Goal: Task Accomplishment & Management: Manage account settings

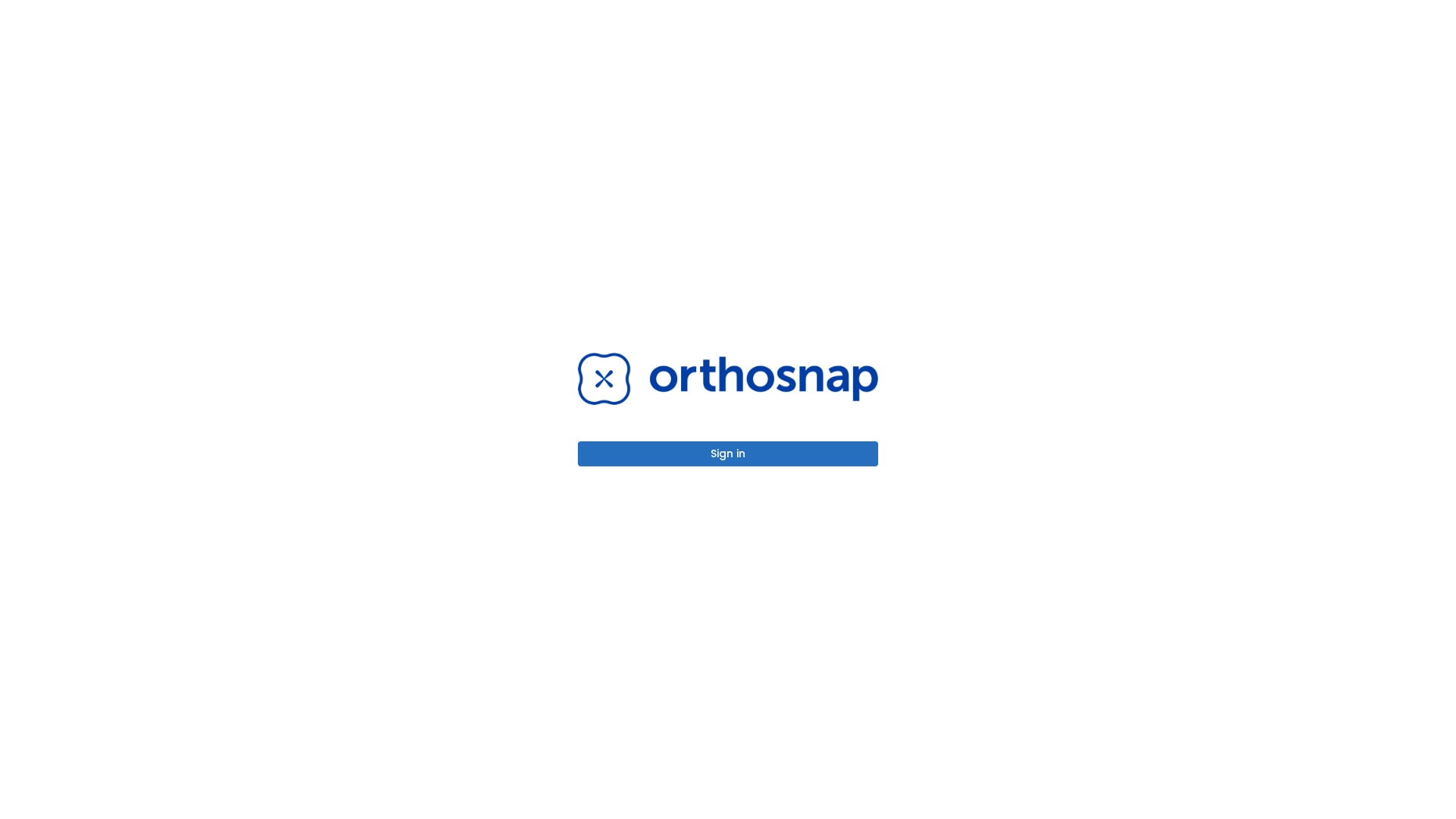
click at [728, 454] on button "Sign in" at bounding box center [727, 453] width 300 height 25
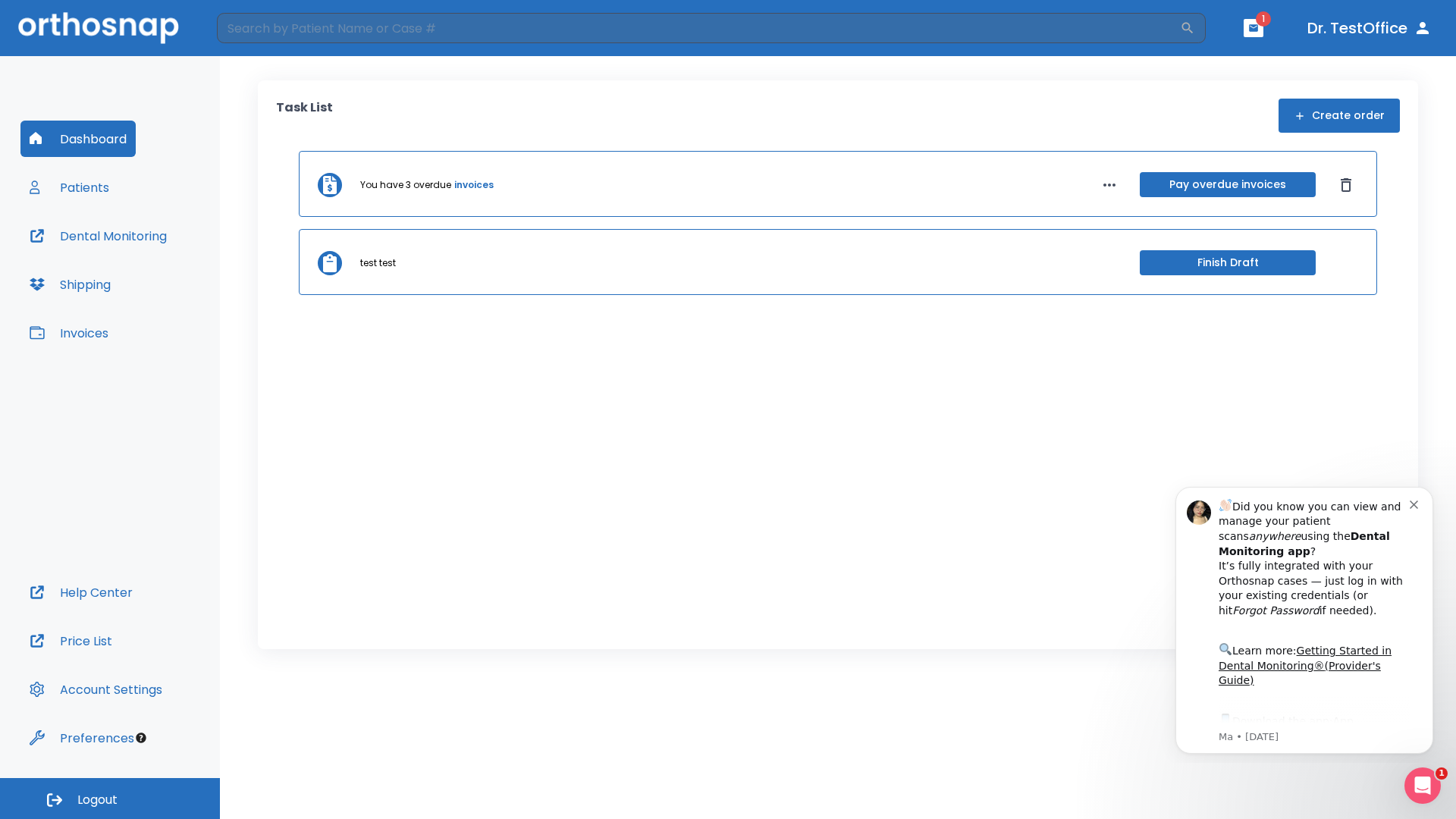
click at [110, 799] on span "Logout" at bounding box center [98, 800] width 40 height 17
